Goal: Transaction & Acquisition: Download file/media

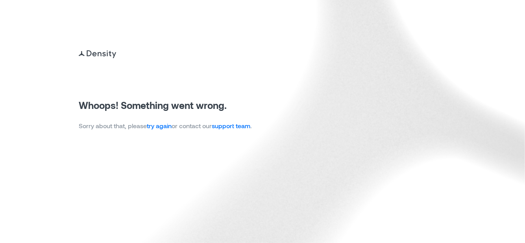
click at [165, 128] on link "try again" at bounding box center [159, 125] width 25 height 7
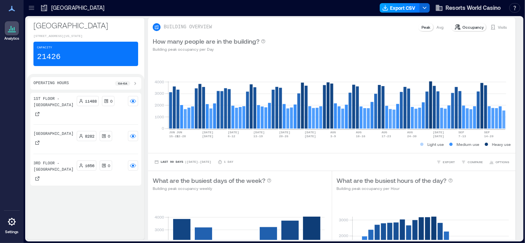
click at [405, 8] on button "Export CSV" at bounding box center [400, 7] width 40 height 9
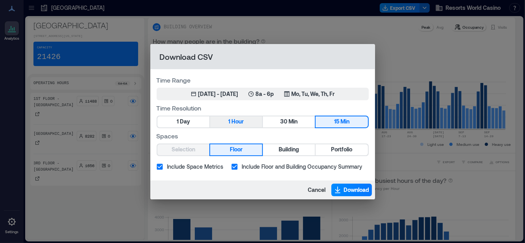
click at [230, 126] on button "1 Hour" at bounding box center [236, 122] width 52 height 11
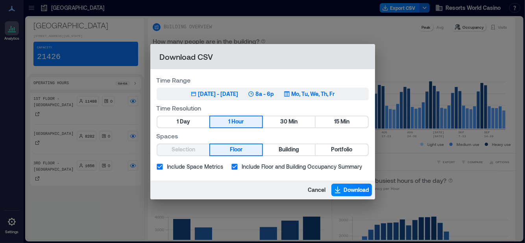
click at [257, 93] on div "Jun 20, 2025 - Sep 19, 2025 8a - 6p Mo, Tu, We, Th, Fr" at bounding box center [263, 94] width 144 height 8
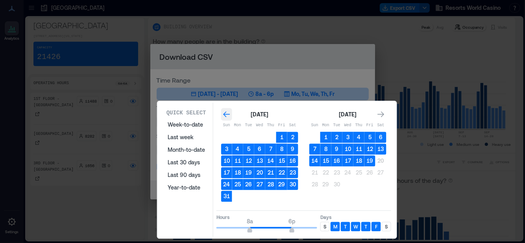
click at [225, 116] on icon "Go to previous month" at bounding box center [226, 114] width 7 height 6
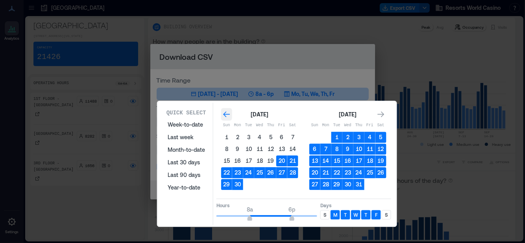
click at [225, 116] on icon "Go to previous month" at bounding box center [226, 114] width 7 height 6
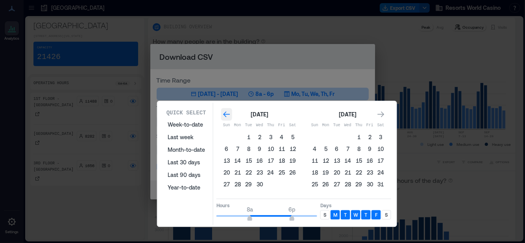
click at [225, 116] on icon "Go to previous month" at bounding box center [226, 114] width 7 height 6
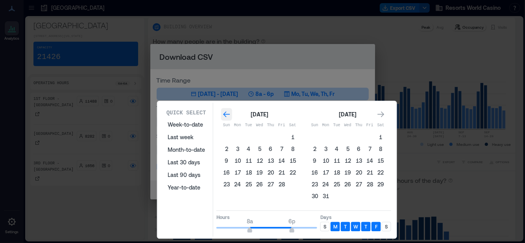
click at [225, 115] on icon "Go to previous month" at bounding box center [226, 114] width 7 height 6
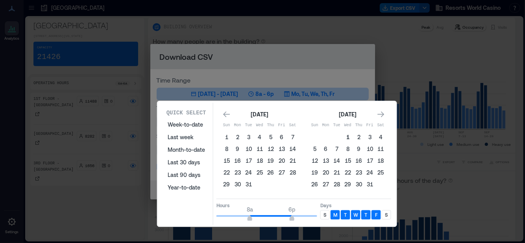
click at [346, 137] on button "1" at bounding box center [347, 137] width 11 height 11
type input "*"
drag, startPoint x: 250, startPoint y: 215, endPoint x: 210, endPoint y: 217, distance: 39.4
click at [210, 217] on div "Quick Select Week-to-date Last week Month-to-date Last 30 days Last 90 days Yea…" at bounding box center [277, 164] width 235 height 122
type input "**"
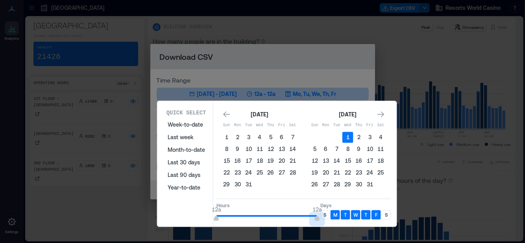
drag, startPoint x: 291, startPoint y: 217, endPoint x: 328, endPoint y: 215, distance: 37.1
click at [328, 215] on div "Hours 12a 12a Days S M T W T F S" at bounding box center [303, 210] width 175 height 23
click at [326, 213] on p "S" at bounding box center [325, 215] width 3 height 6
click at [388, 211] on div "S" at bounding box center [386, 214] width 9 height 9
click at [379, 115] on icon "Go to next month" at bounding box center [381, 115] width 8 height 8
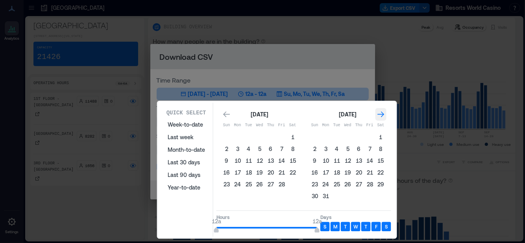
click at [379, 114] on icon "Go to next month" at bounding box center [380, 114] width 7 height 6
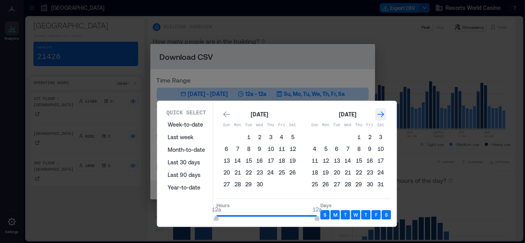
click at [379, 114] on icon "Go to next month" at bounding box center [380, 114] width 7 height 6
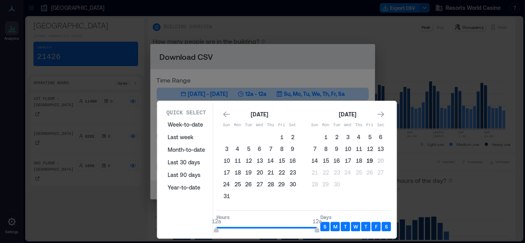
click at [370, 159] on button "19" at bounding box center [370, 160] width 11 height 11
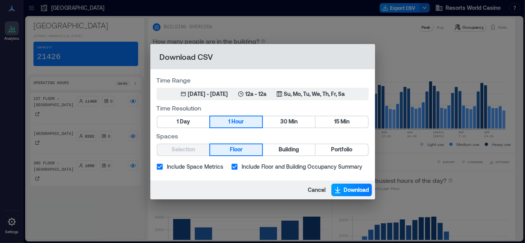
click at [352, 191] on span "Download" at bounding box center [357, 190] width 26 height 8
